Goal: Find specific page/section: Find specific page/section

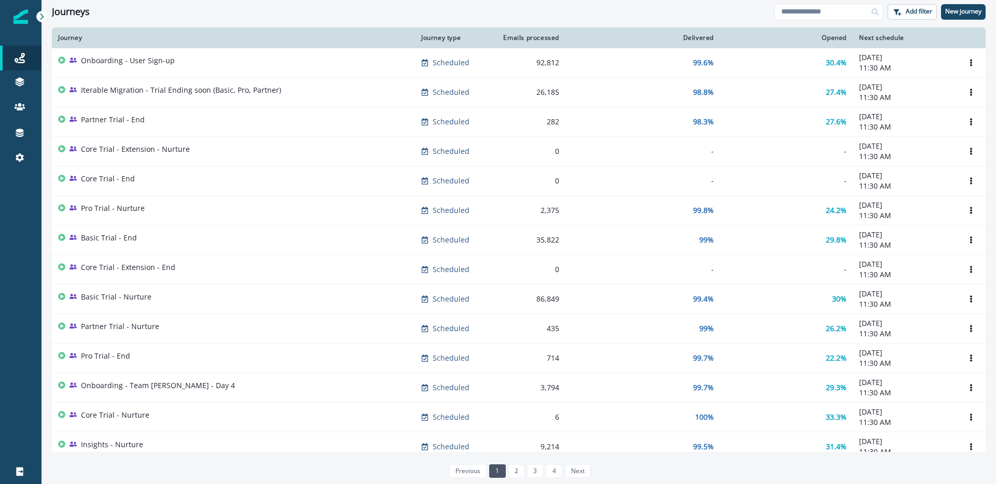
click at [490, 17] on div "Journeys" at bounding box center [413, 11] width 722 height 11
click at [22, 137] on icon at bounding box center [20, 133] width 10 height 10
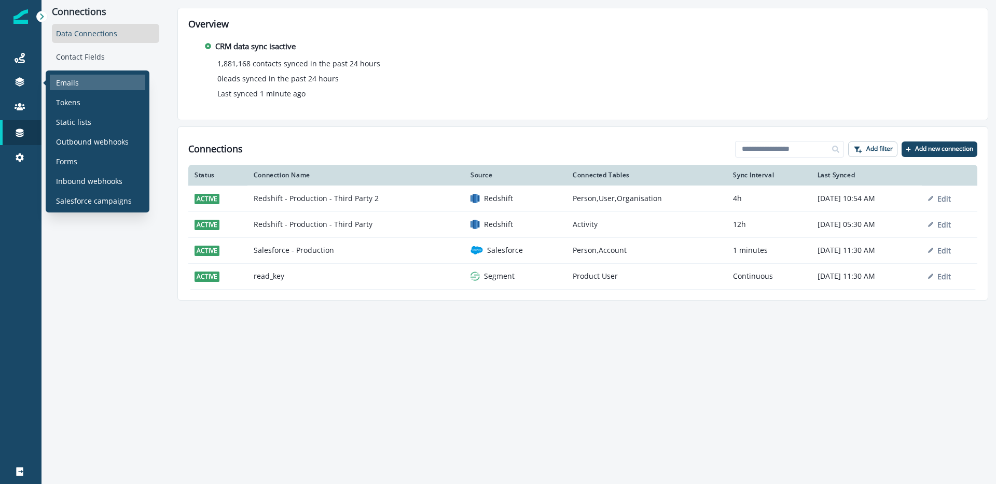
click at [77, 83] on p "Emails" at bounding box center [67, 82] width 23 height 11
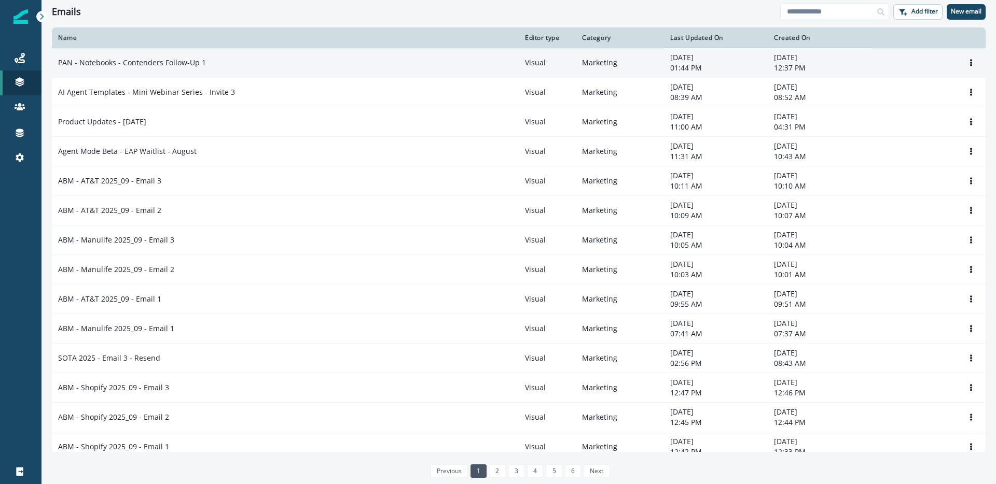
click at [243, 54] on td "PAN - Notebooks - Contenders Follow-Up 1" at bounding box center [285, 63] width 467 height 30
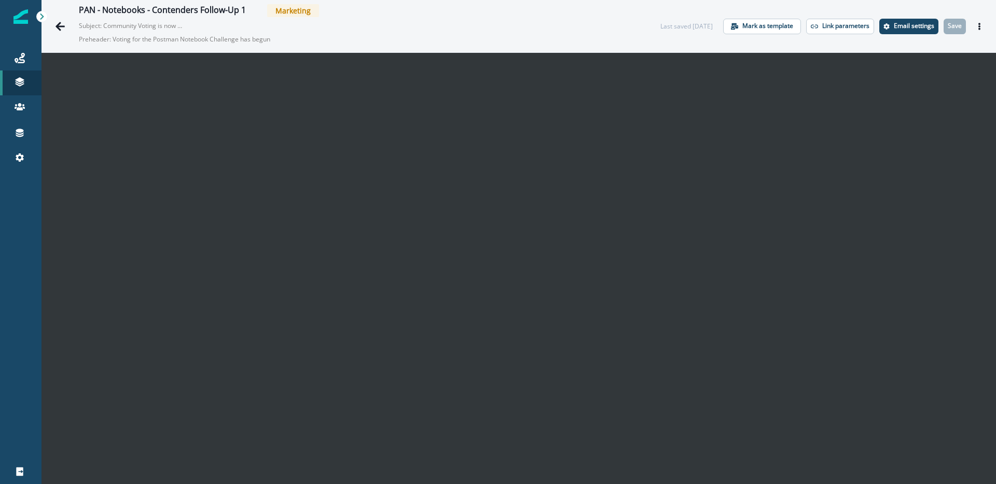
click at [27, 15] on img at bounding box center [20, 16] width 15 height 15
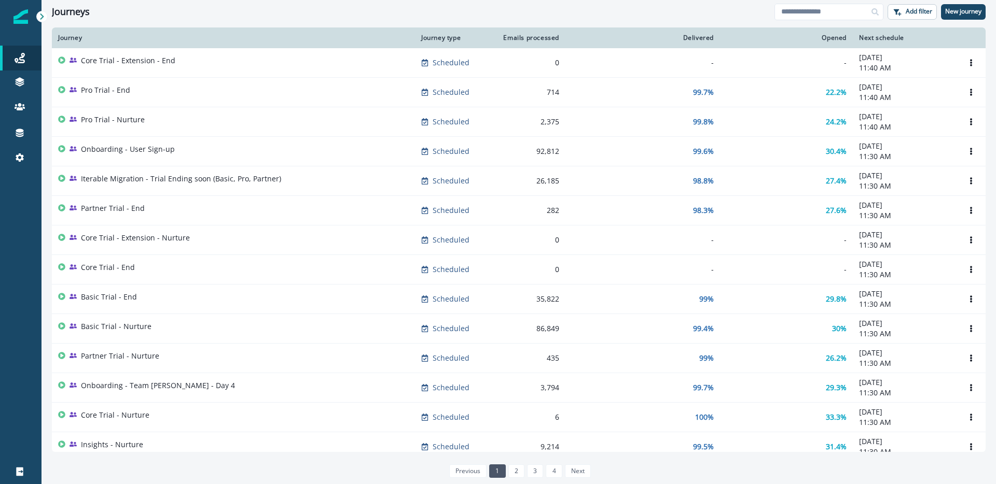
click at [19, 18] on img at bounding box center [20, 16] width 15 height 15
click at [25, 82] on div at bounding box center [20, 82] width 33 height 10
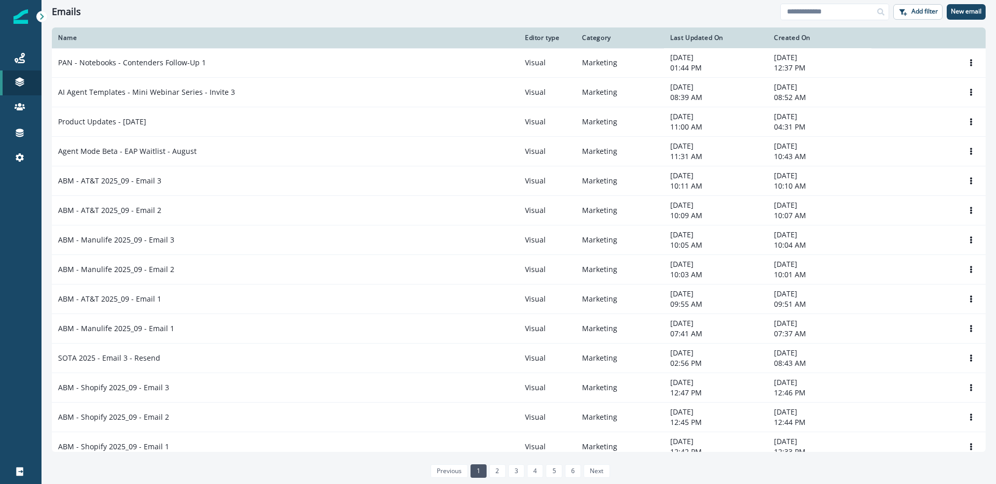
click at [224, 15] on div "Emails" at bounding box center [416, 11] width 728 height 11
